Goal: Find specific page/section: Find specific page/section

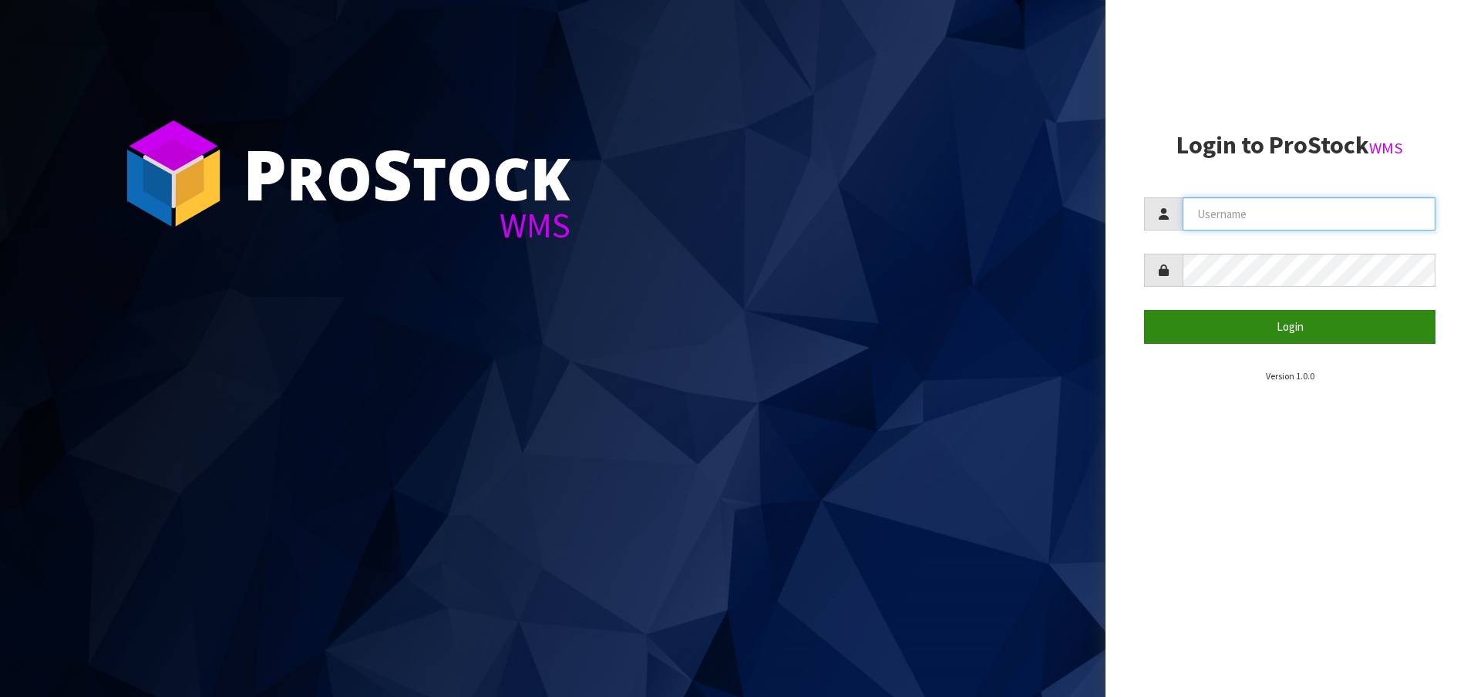
type input "[EMAIL_ADDRESS][DOMAIN_NAME]"
click at [1250, 323] on button "Login" at bounding box center [1289, 326] width 291 height 33
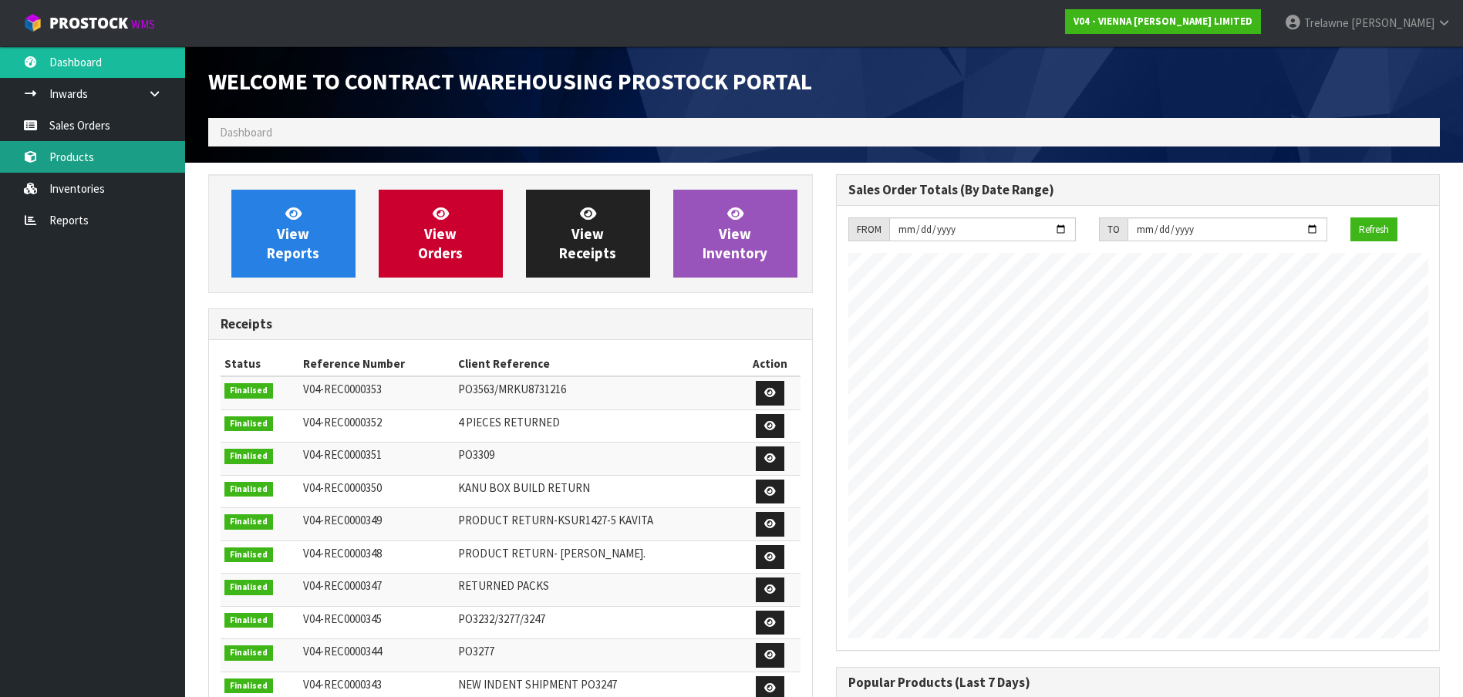
scroll to position [781, 627]
click at [65, 126] on link "Sales Orders" at bounding box center [92, 125] width 185 height 32
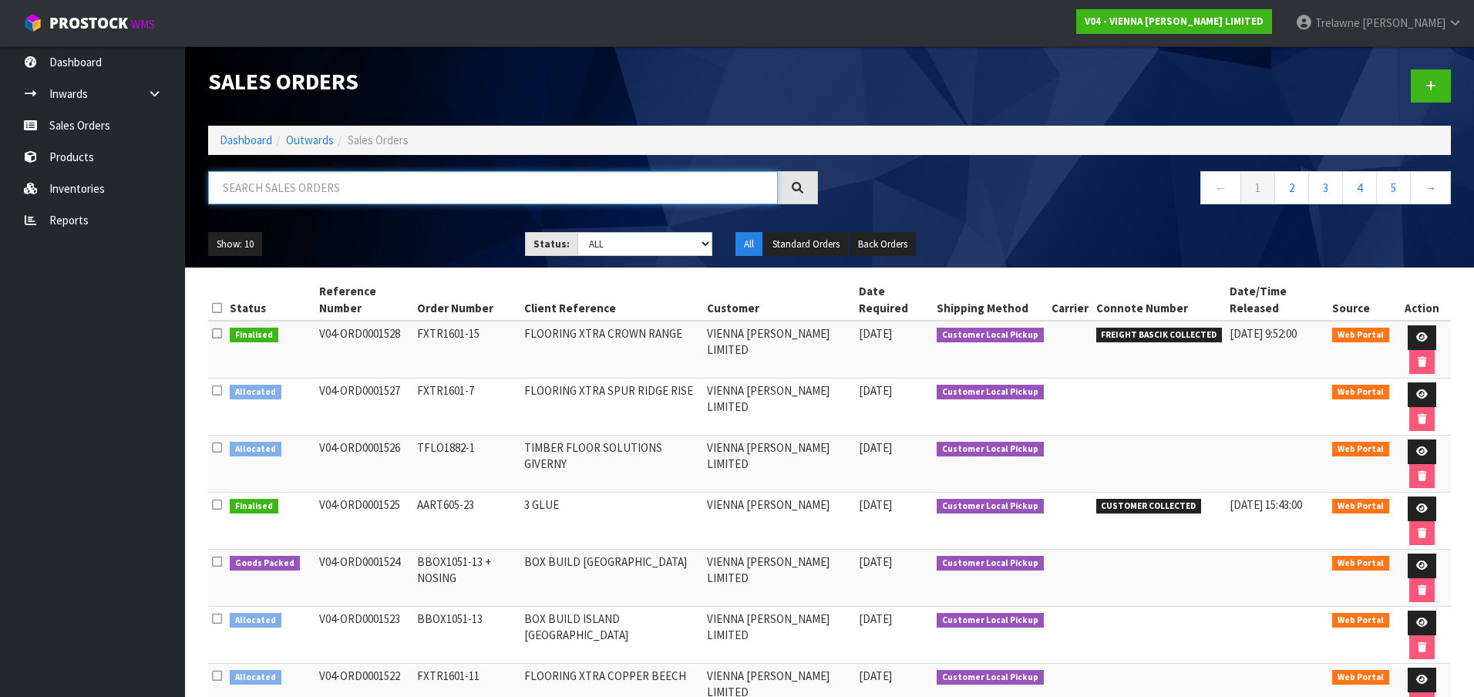
click at [237, 203] on input "text" at bounding box center [493, 187] width 570 height 33
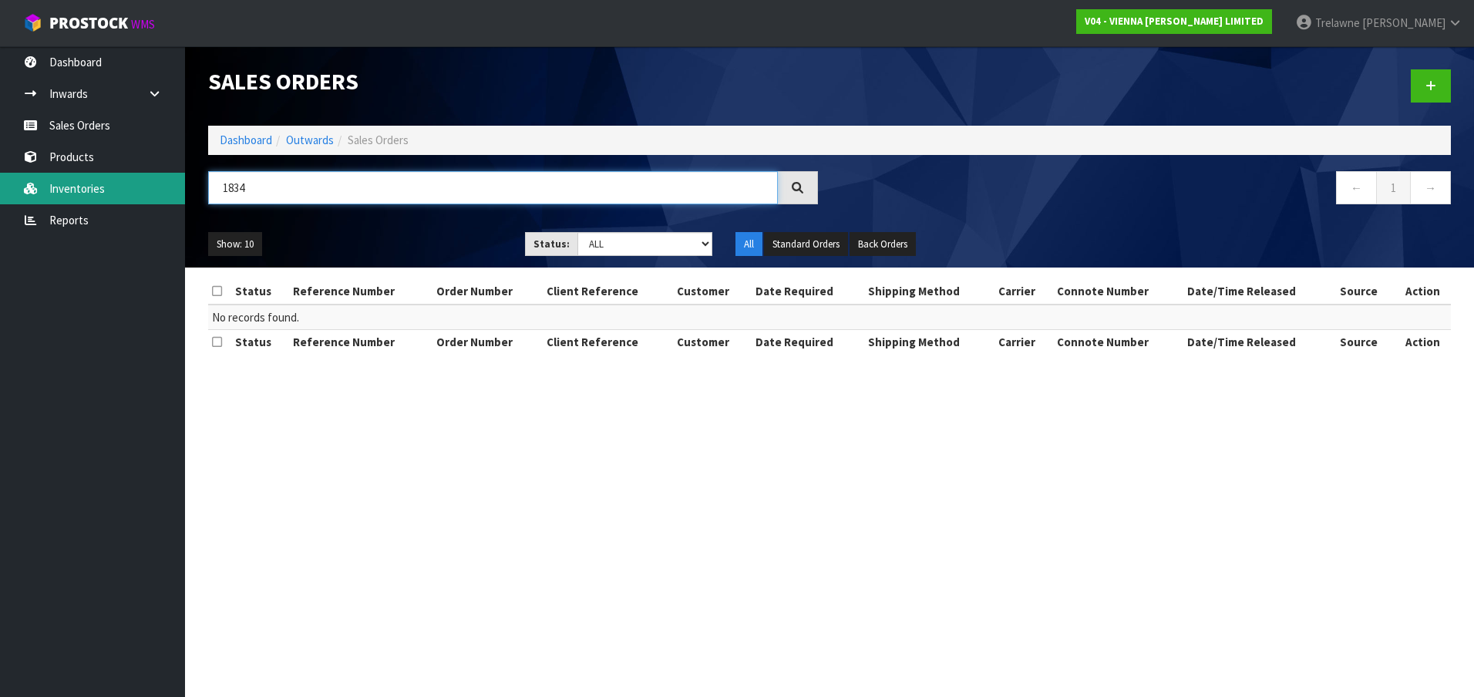
drag, startPoint x: 246, startPoint y: 190, endPoint x: 165, endPoint y: 190, distance: 81.0
click at [170, 190] on body "Toggle navigation ProStock WMS V04 - VIENNA [PERSON_NAME] LIMITED [PERSON_NAME]…" at bounding box center [737, 348] width 1474 height 697
drag, startPoint x: 251, startPoint y: 197, endPoint x: 190, endPoint y: 194, distance: 61.8
click at [198, 196] on div "GERR" at bounding box center [513, 193] width 633 height 45
type input "RICH"
